Goal: Task Accomplishment & Management: Manage account settings

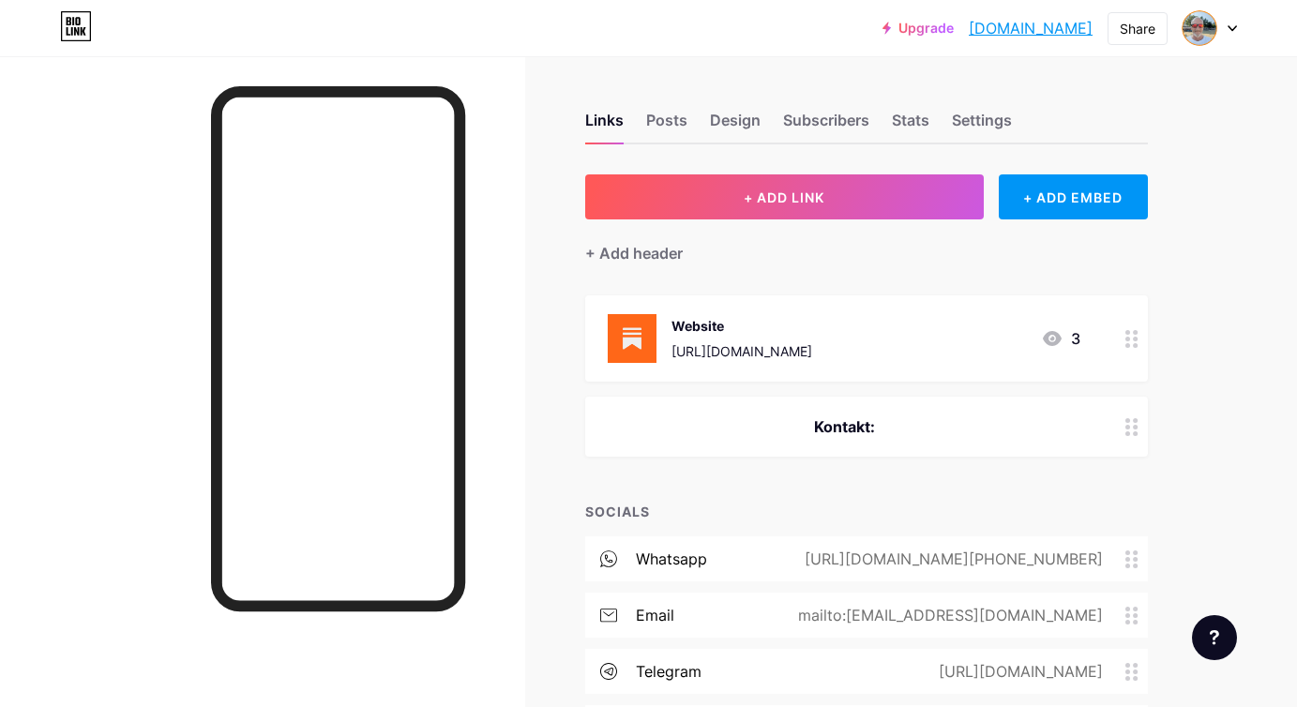
click at [500, 32] on div "Upgrade [DOMAIN_NAME]... [DOMAIN_NAME] Share Switch accounts [PERSON_NAME] [DOM…" at bounding box center [648, 28] width 1297 height 34
click at [679, 121] on div "Posts" at bounding box center [666, 126] width 41 height 34
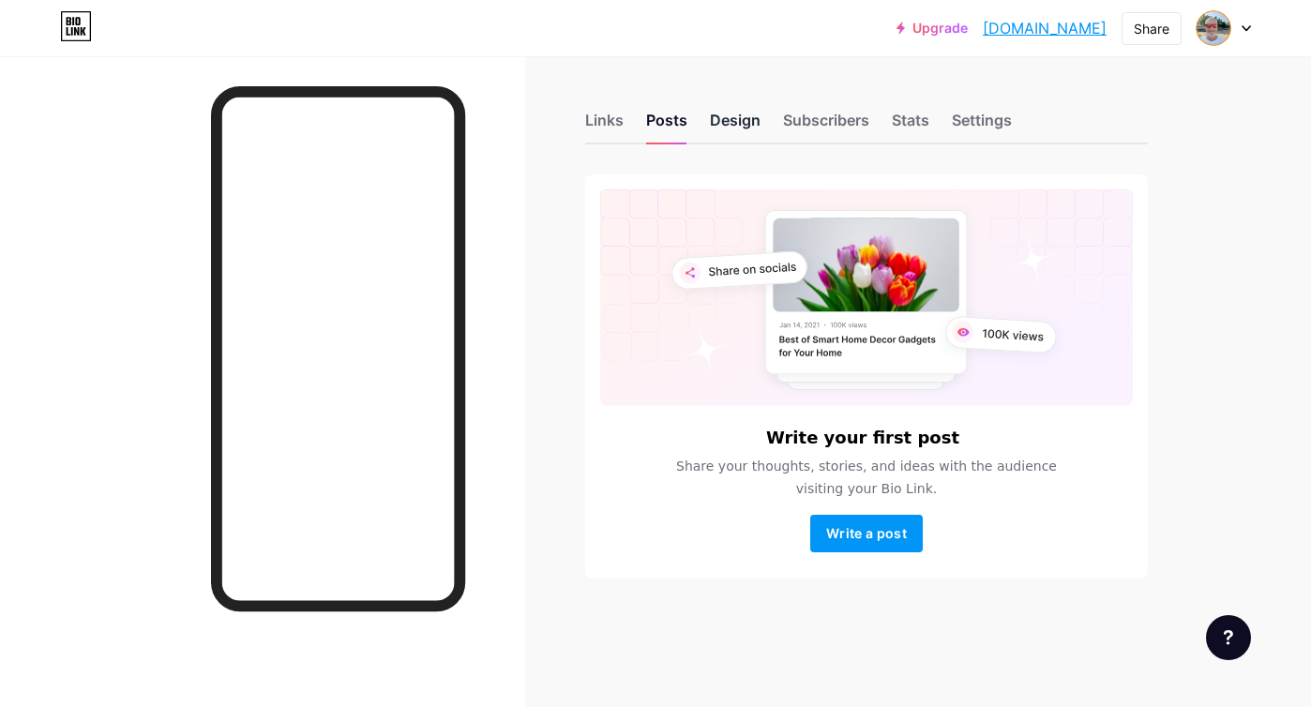
click at [737, 124] on div "Design" at bounding box center [735, 126] width 51 height 34
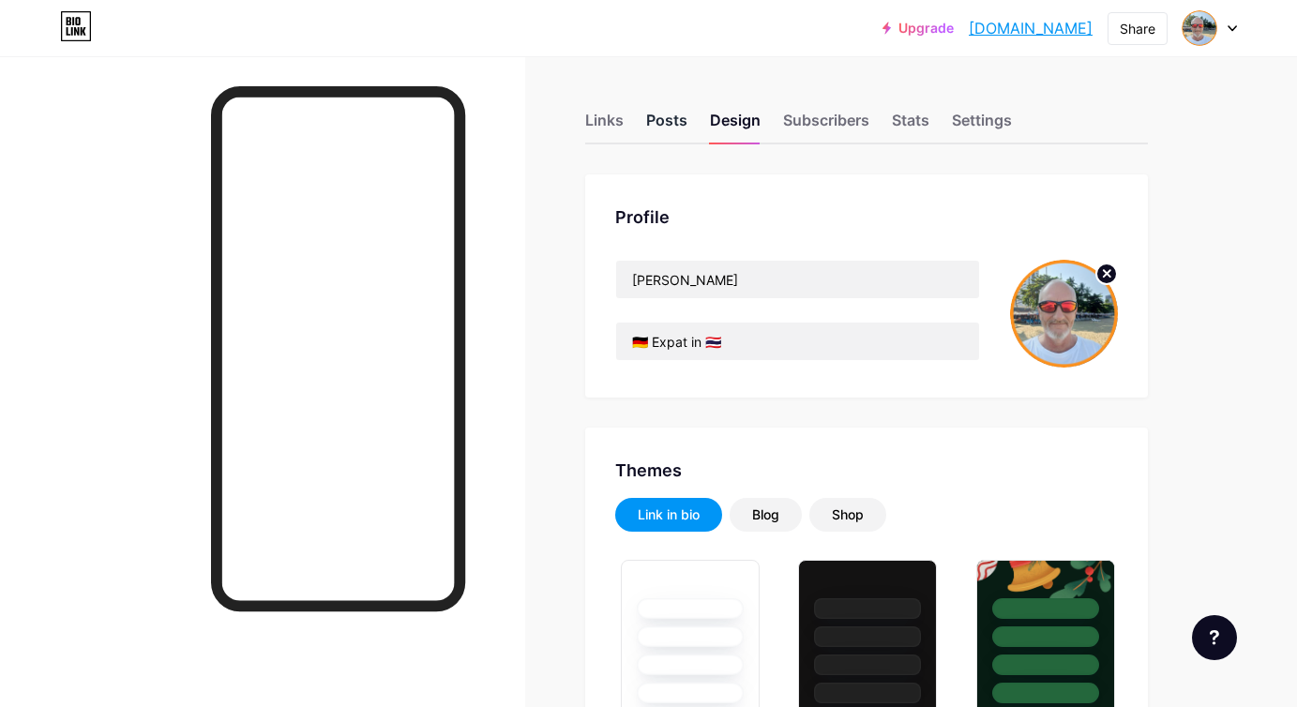
click at [663, 118] on div "Posts" at bounding box center [666, 126] width 41 height 34
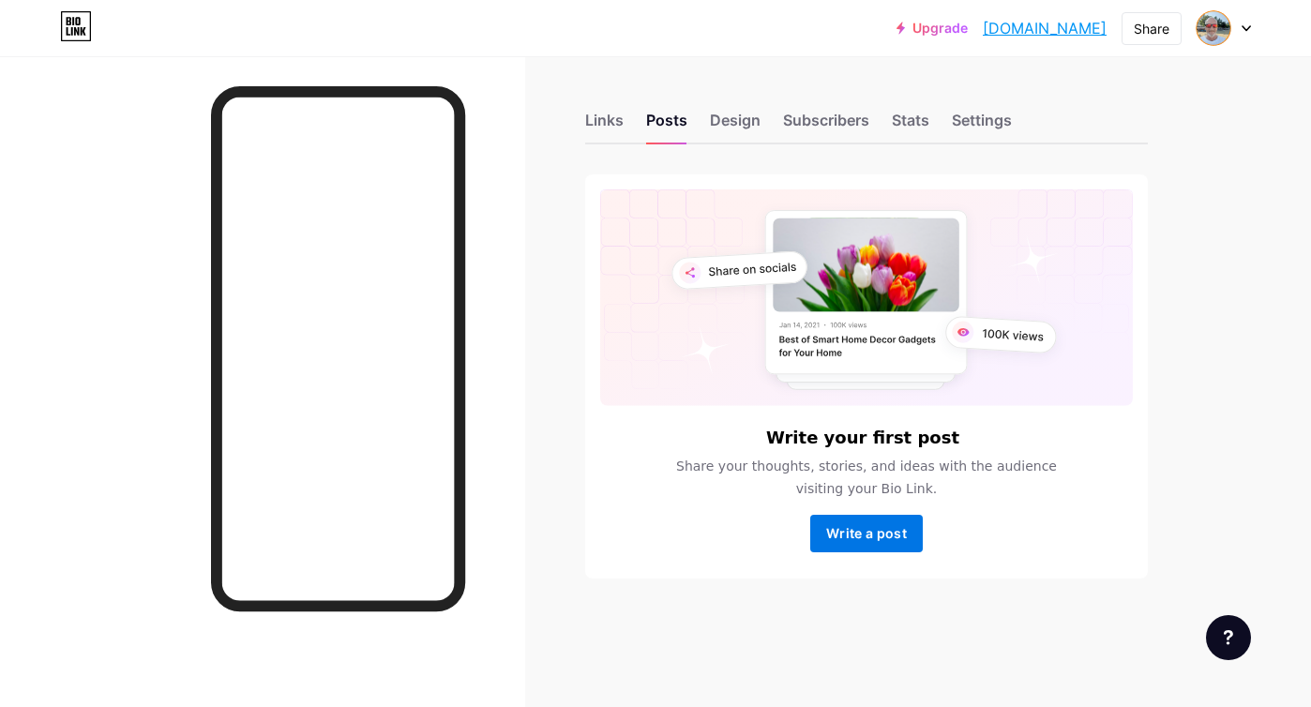
click at [871, 530] on span "Write a post" at bounding box center [866, 533] width 81 height 16
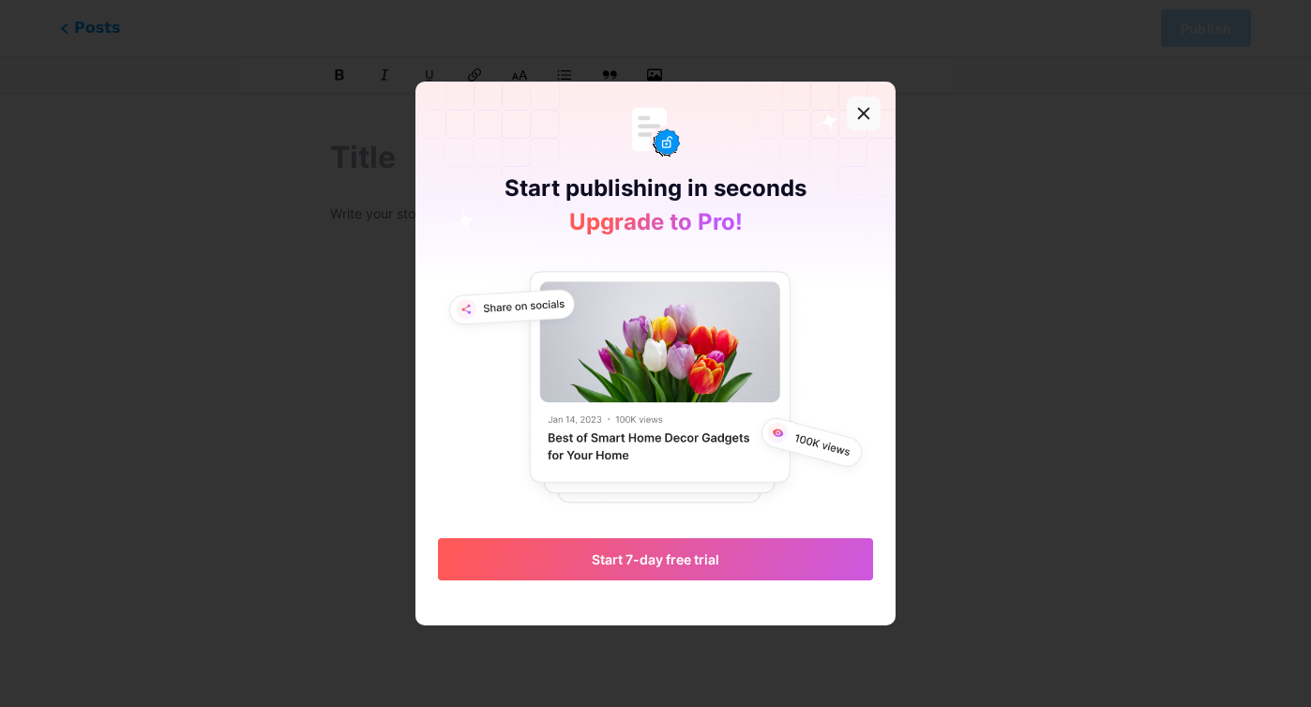
click at [872, 112] on div at bounding box center [864, 114] width 34 height 34
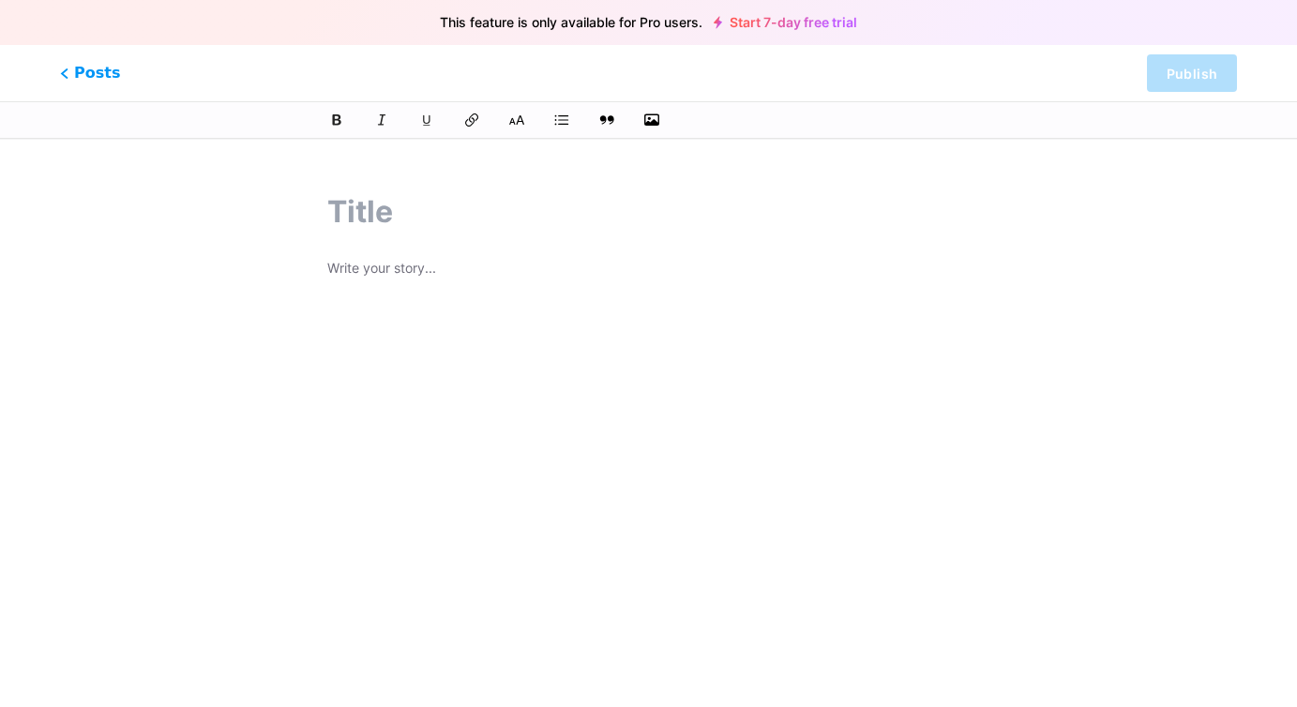
click at [416, 212] on input "text" at bounding box center [649, 211] width 644 height 45
click at [421, 258] on p at bounding box center [649, 270] width 644 height 26
click at [113, 74] on span "Posts" at bounding box center [90, 73] width 67 height 24
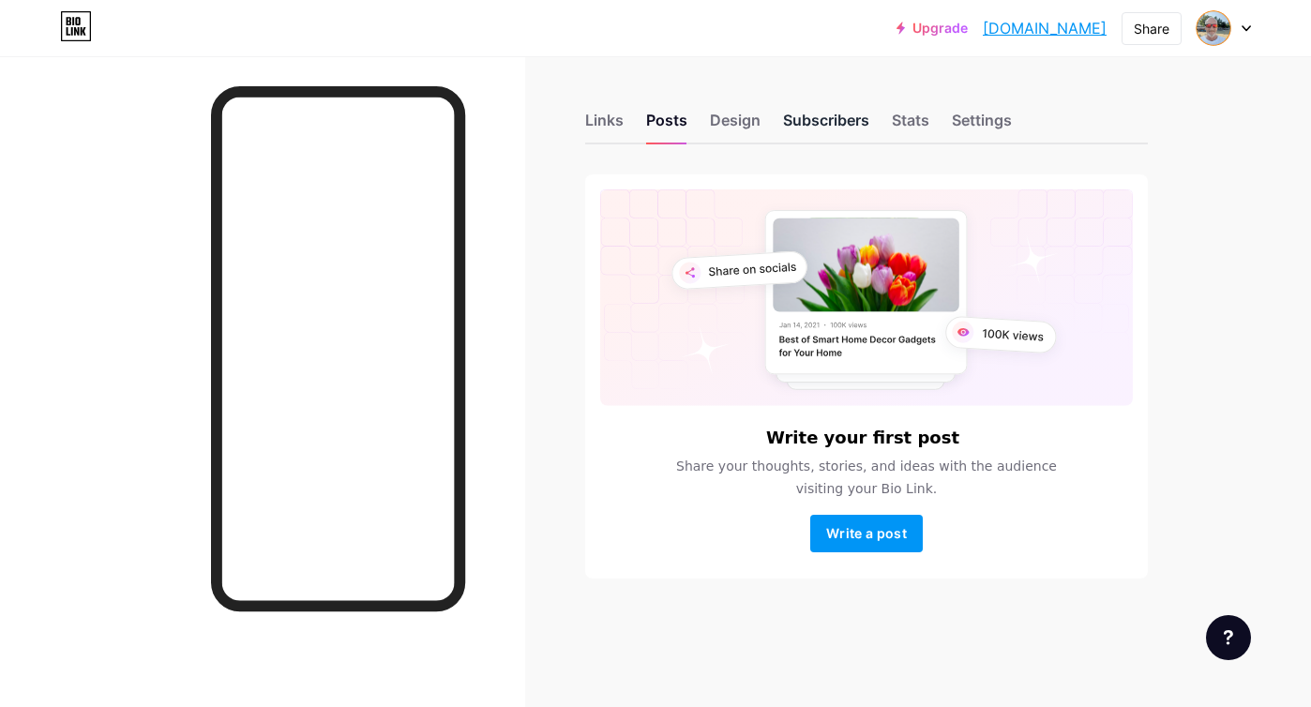
click at [845, 127] on div "Subscribers" at bounding box center [826, 126] width 86 height 34
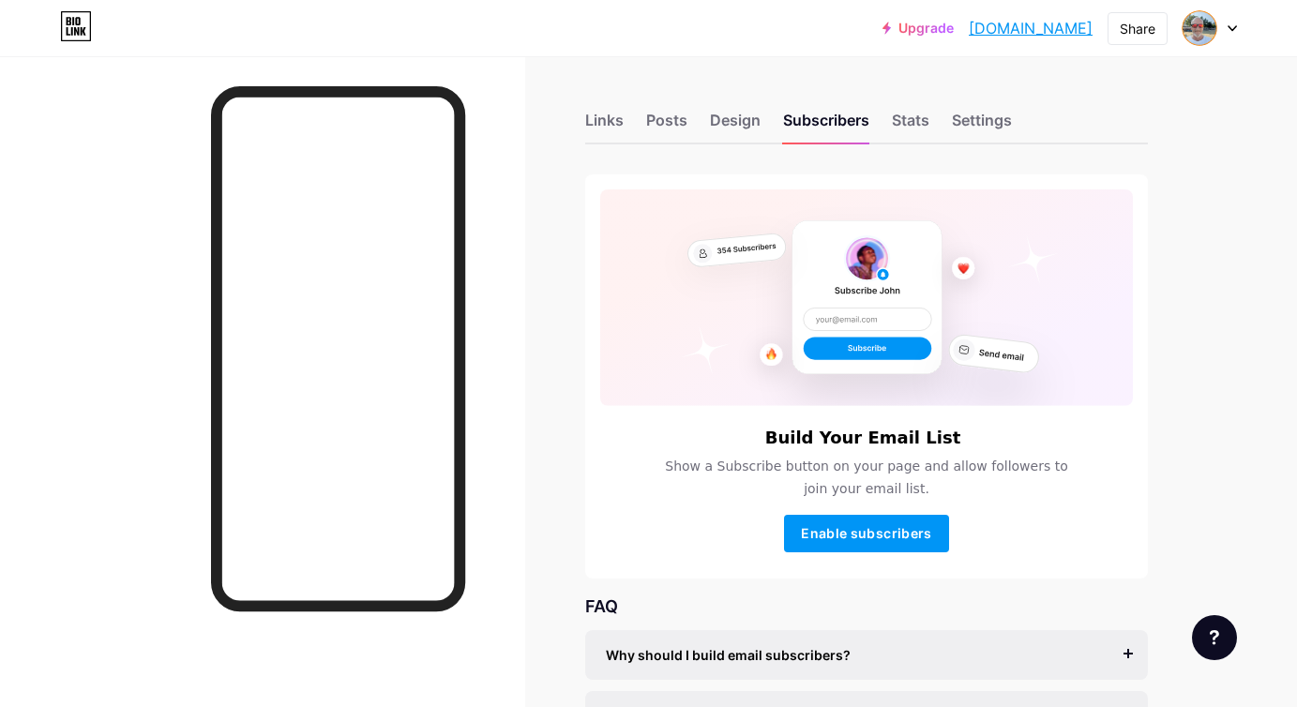
click at [845, 555] on div "Build Your Email List Show a Subscribe button on your page and allow followers …" at bounding box center [866, 376] width 563 height 404
click at [842, 531] on span "Enable subscribers" at bounding box center [866, 533] width 130 height 16
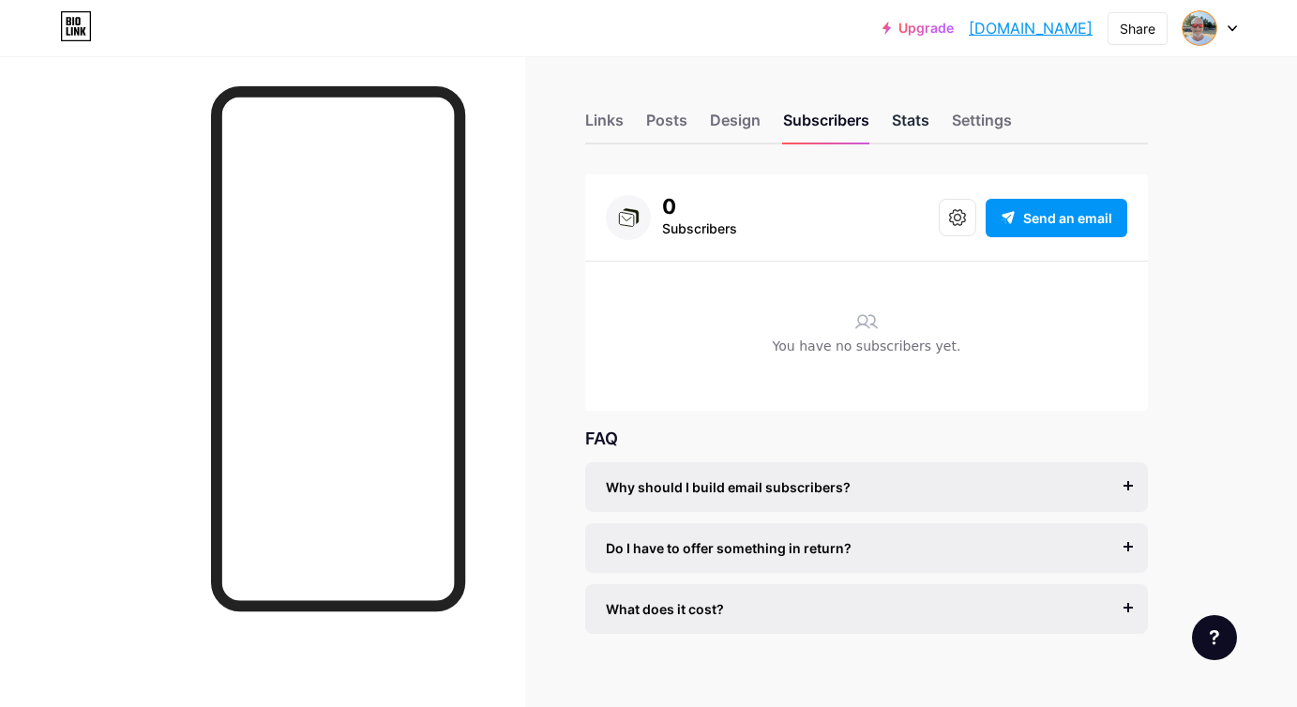
click at [907, 121] on div "Stats" at bounding box center [911, 126] width 38 height 34
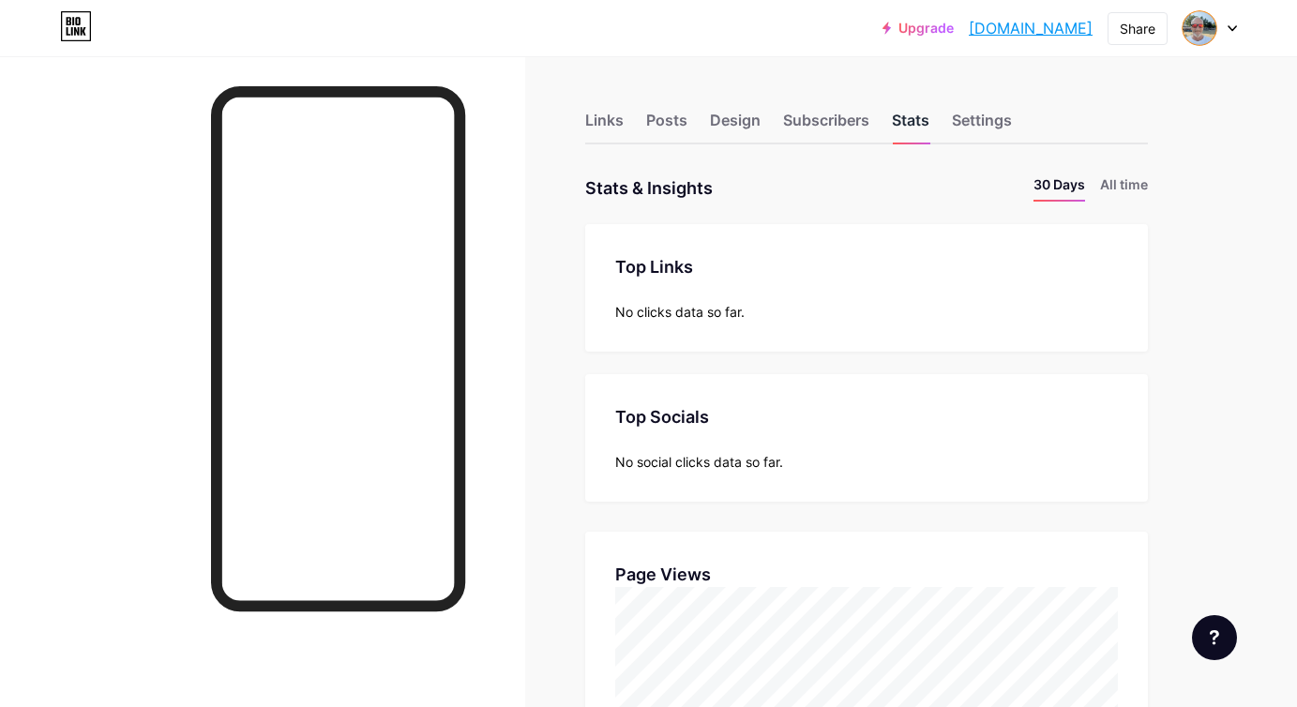
scroll to position [707, 1297]
click at [1008, 125] on div "Settings" at bounding box center [982, 126] width 60 height 34
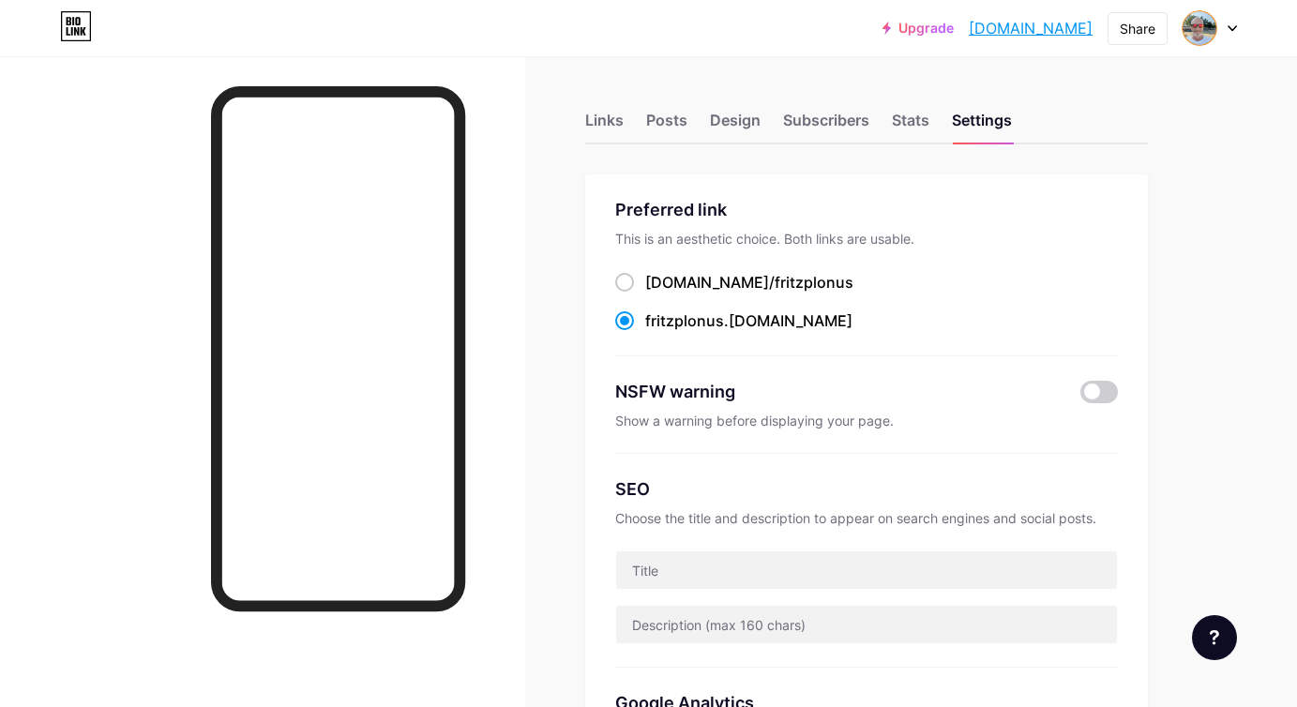
click at [837, 124] on div "Subscribers" at bounding box center [826, 126] width 86 height 34
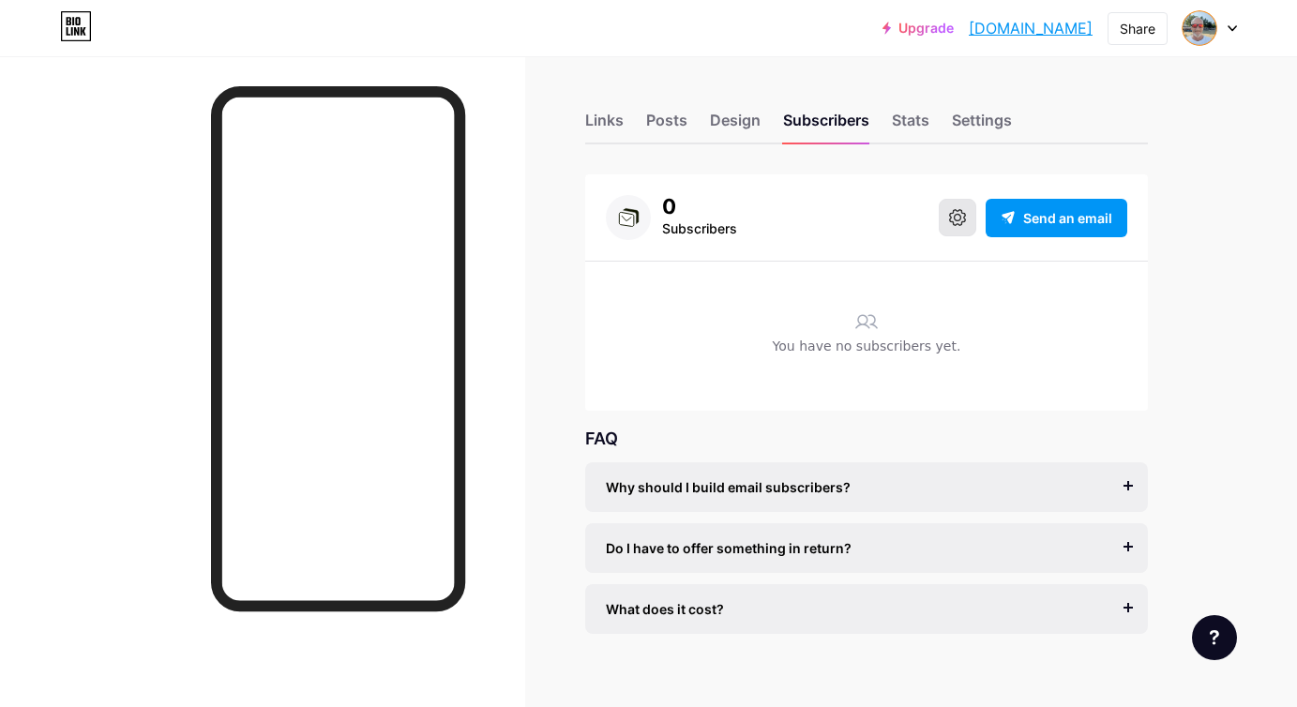
click at [962, 219] on icon at bounding box center [957, 217] width 17 height 17
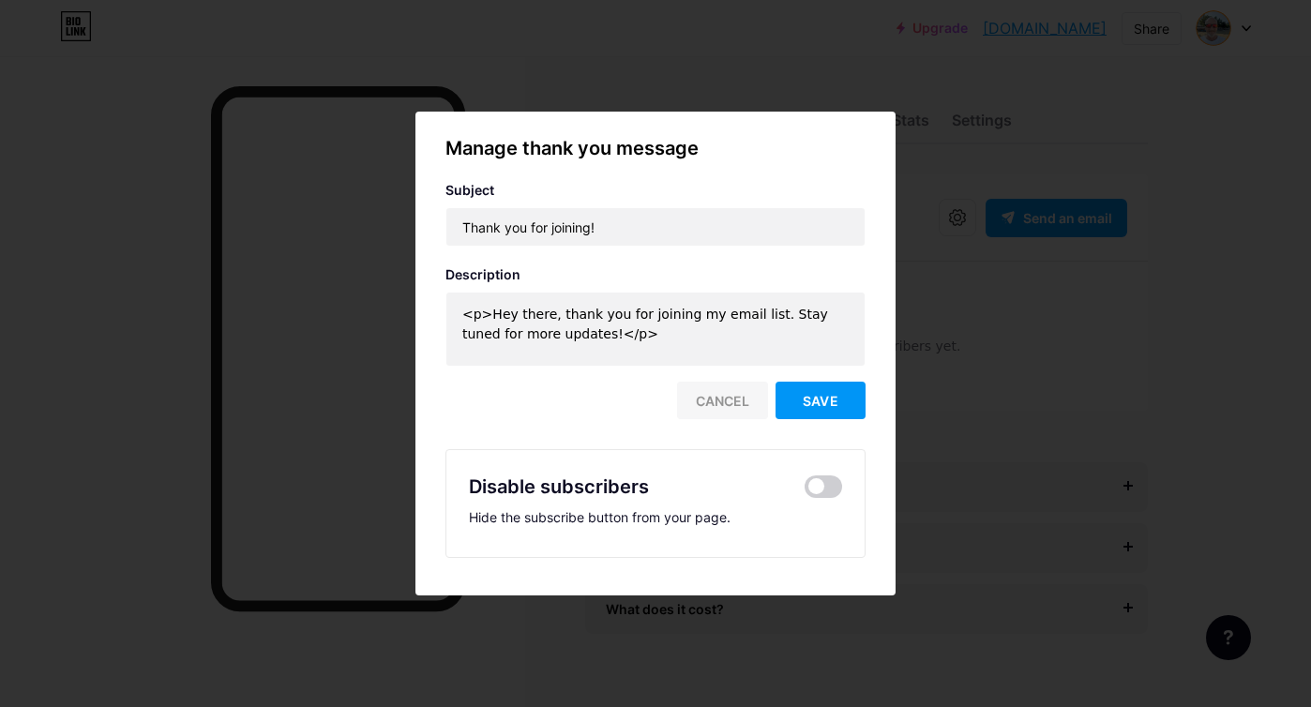
click at [710, 400] on div "Cancel" at bounding box center [722, 401] width 91 height 38
